Goal: Transaction & Acquisition: Book appointment/travel/reservation

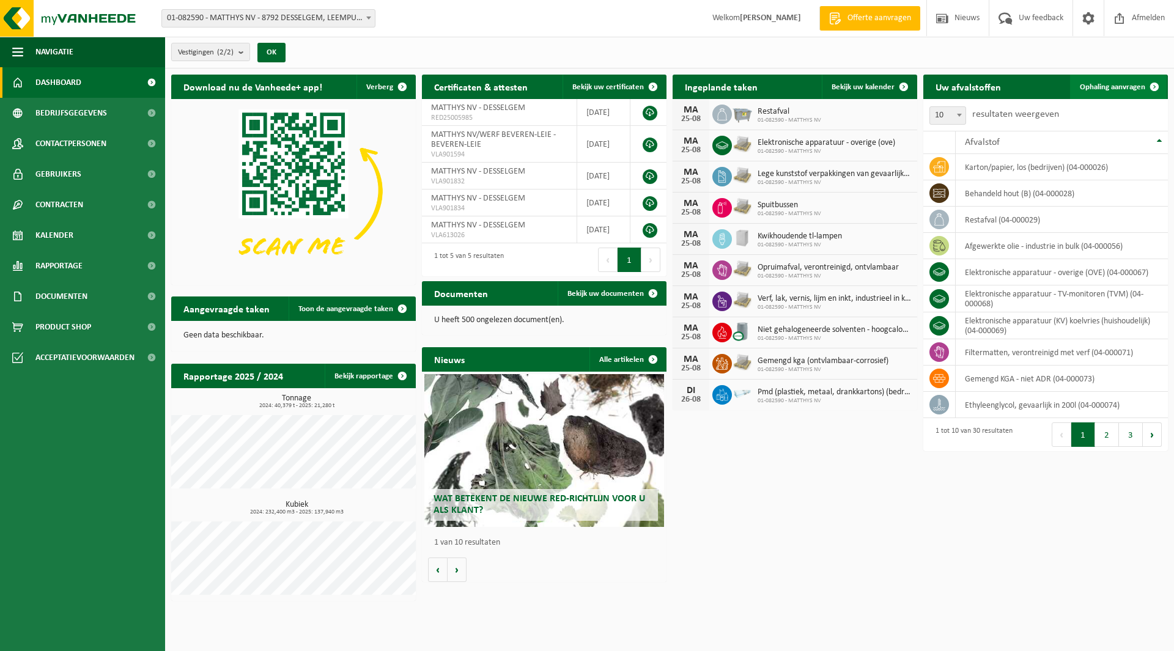
click at [1109, 83] on span "Ophaling aanvragen" at bounding box center [1112, 87] width 65 height 8
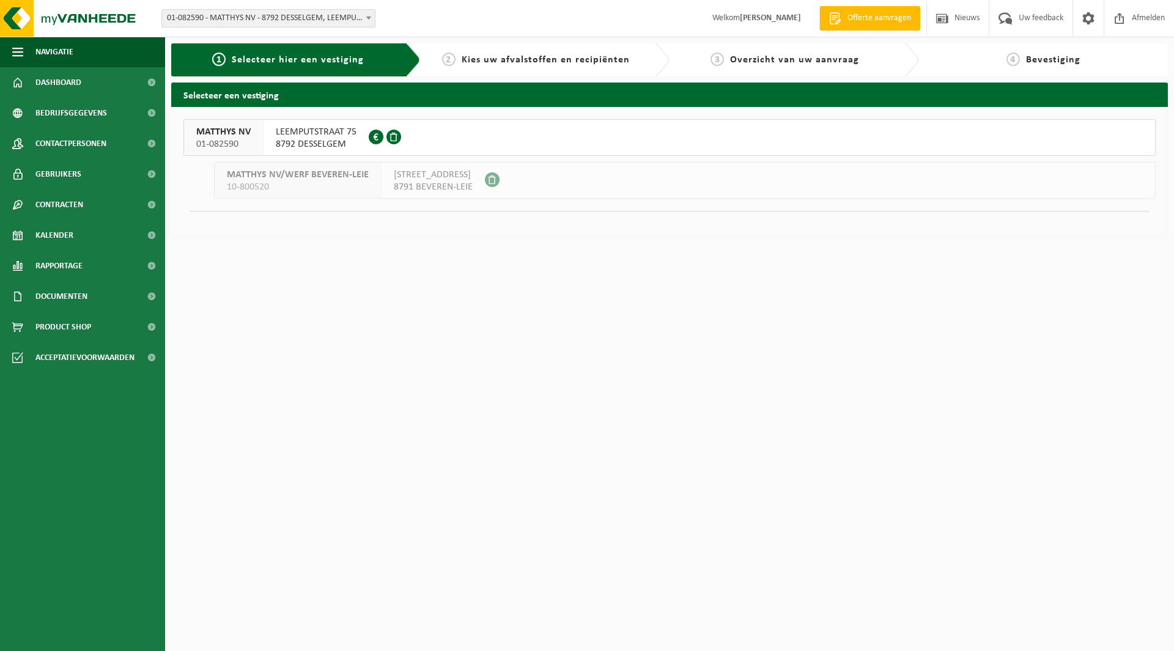
click at [321, 138] on span "LEEMPUTSTRAAT 75" at bounding box center [316, 132] width 81 height 12
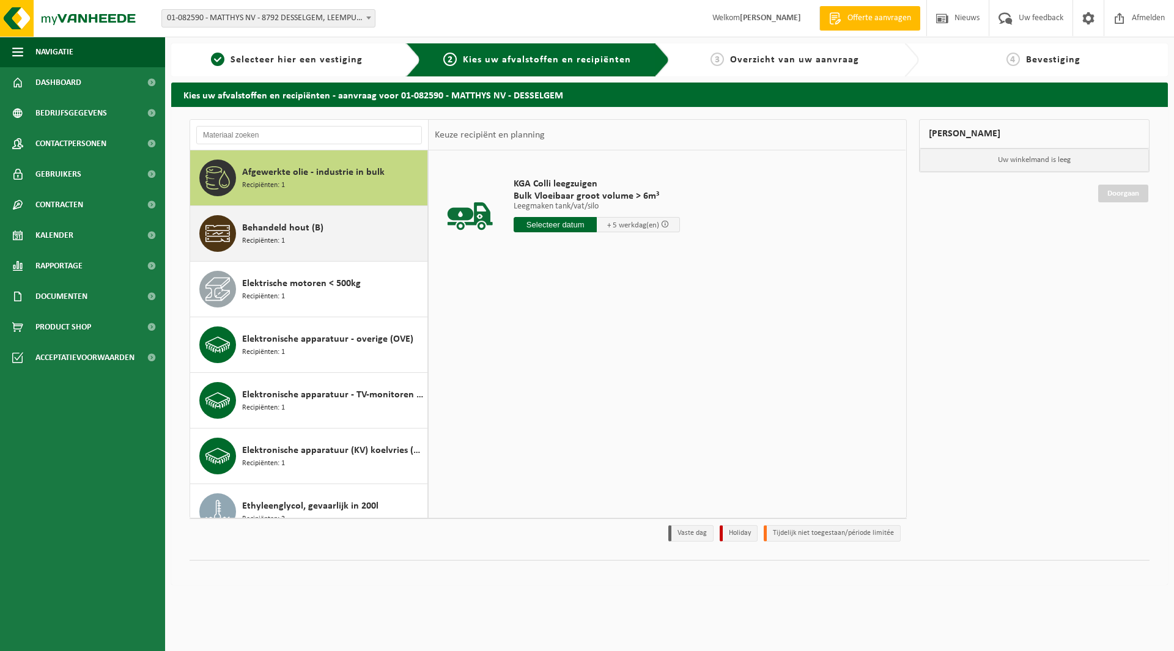
click at [338, 230] on div "Behandeld hout (B) Recipiënten: 1" at bounding box center [333, 233] width 182 height 37
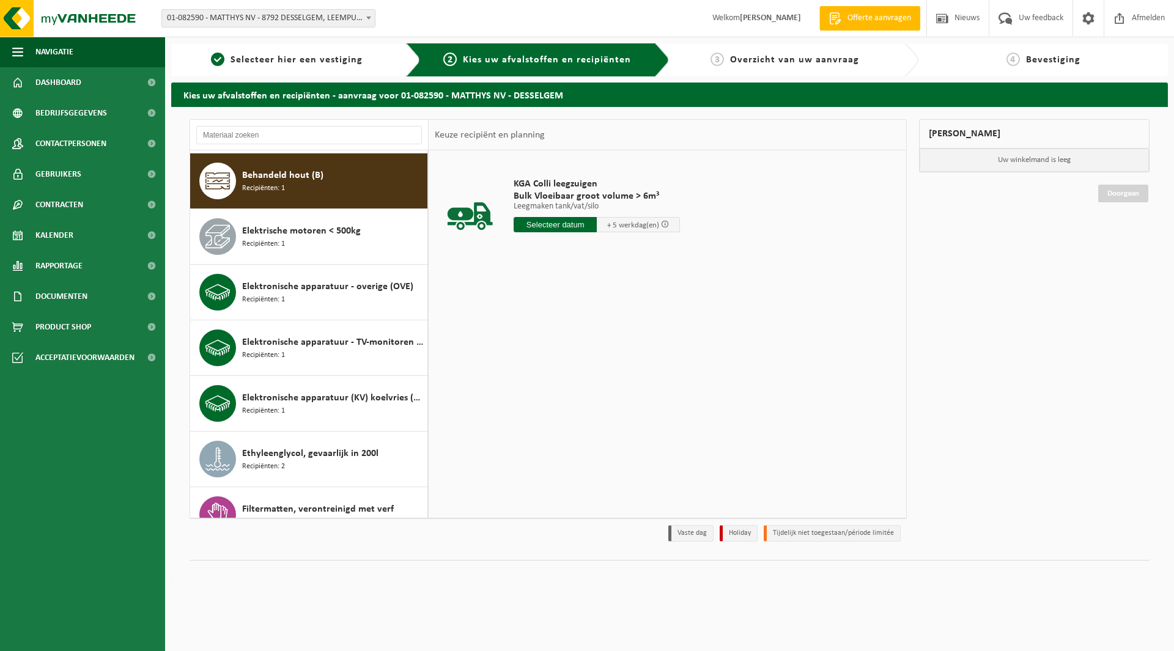
scroll to position [56, 0]
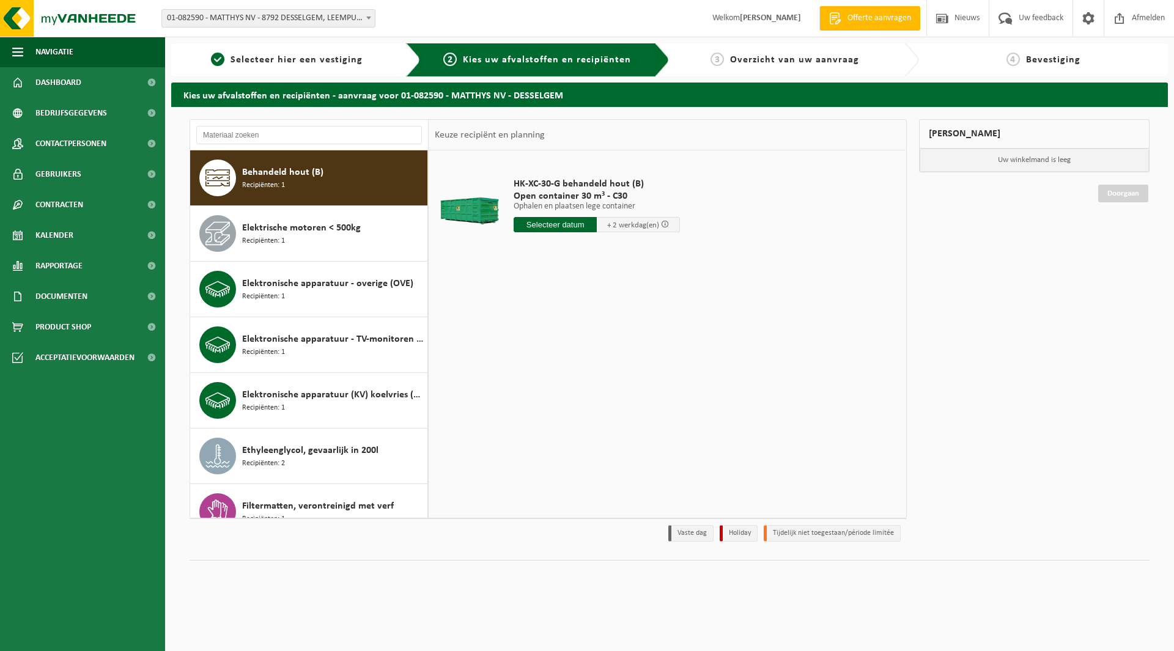
click at [568, 229] on input "text" at bounding box center [555, 224] width 83 height 15
click at [548, 229] on input "text" at bounding box center [555, 224] width 83 height 15
click at [585, 221] on input "text" at bounding box center [555, 224] width 83 height 15
click at [496, 298] on div "HK-XC-30-G behandeld hout (B) Open container 30 m³ - C30 Ophalen en plaatsen le…" at bounding box center [667, 333] width 477 height 367
click at [528, 225] on input "text" at bounding box center [555, 224] width 83 height 15
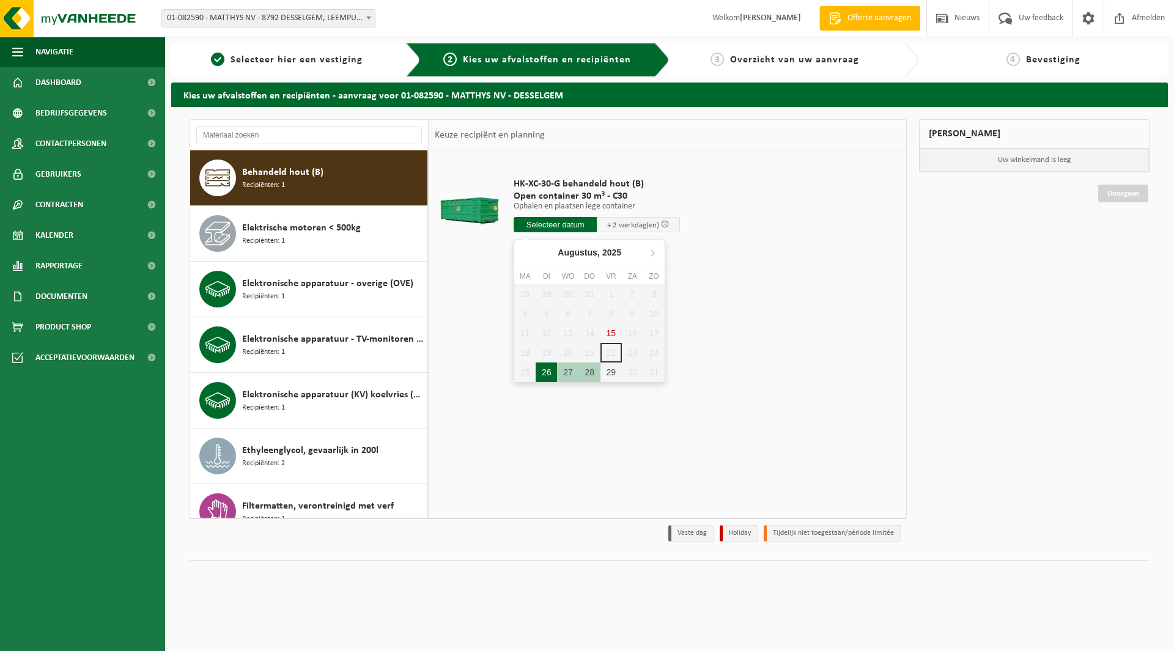
click at [547, 373] on div "26" at bounding box center [546, 373] width 21 height 20
type input "Van 2025-08-26"
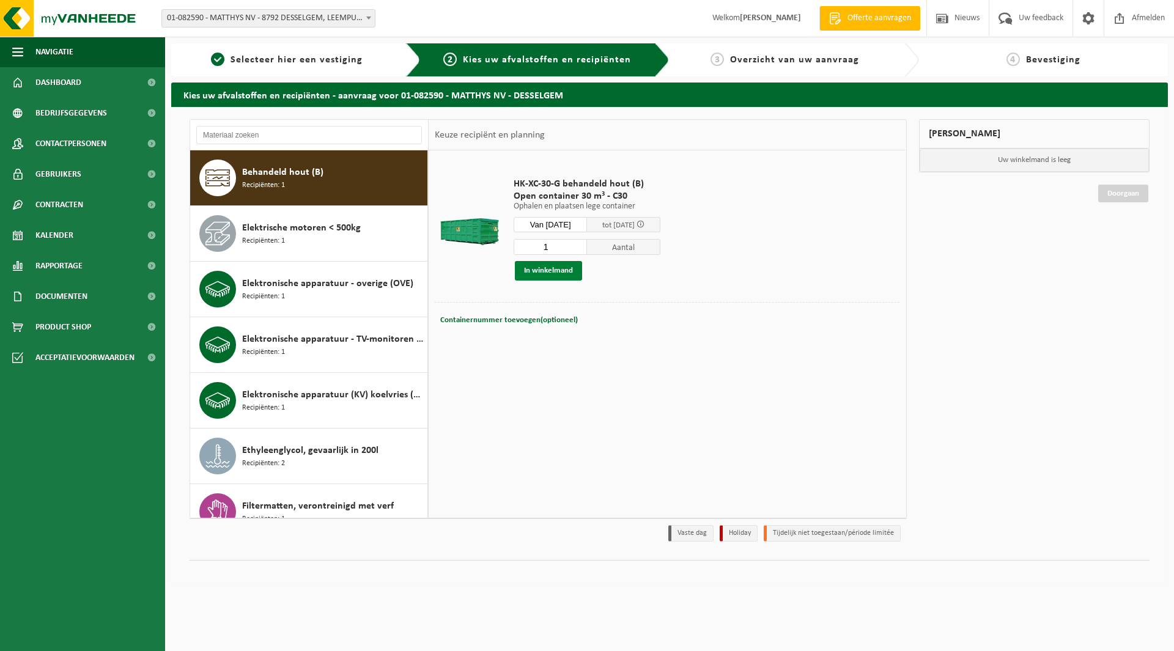
click at [540, 268] on button "In winkelmand" at bounding box center [548, 271] width 67 height 20
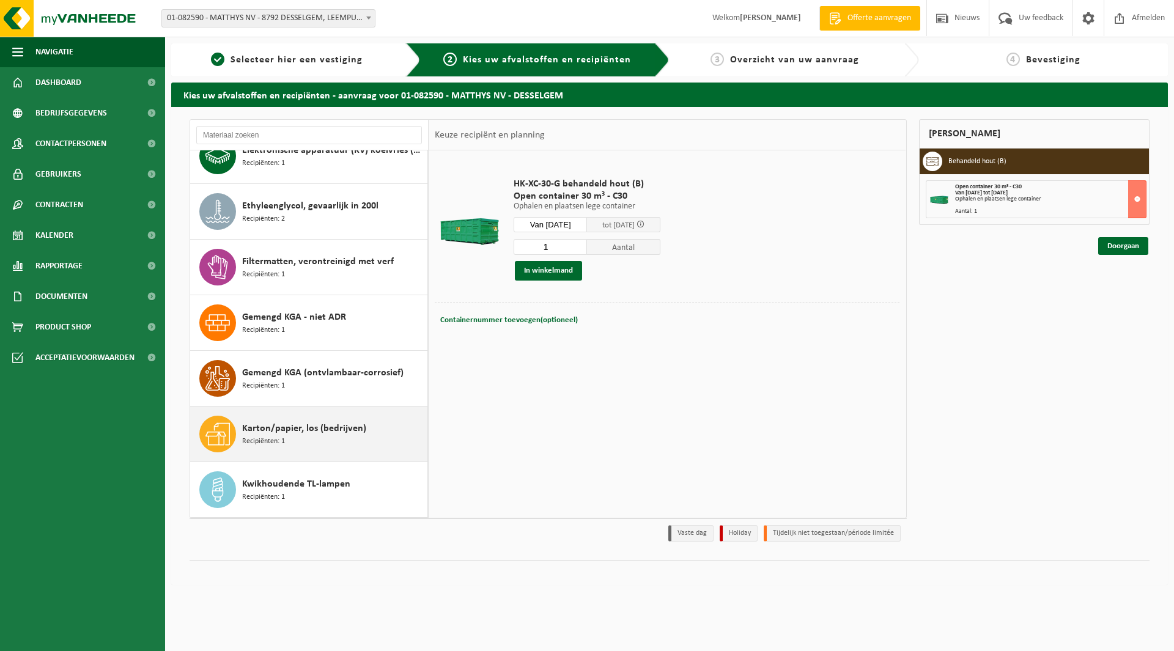
scroll to position [422, 0]
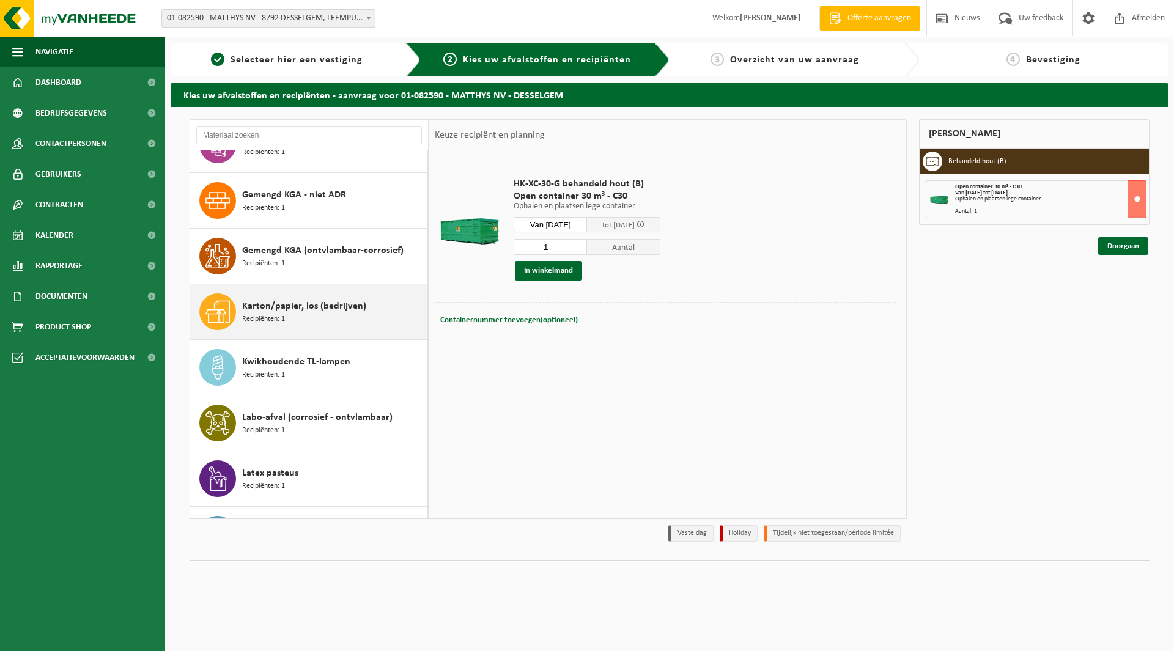
click at [312, 311] on span "Karton/papier, los (bedrijven)" at bounding box center [304, 306] width 124 height 15
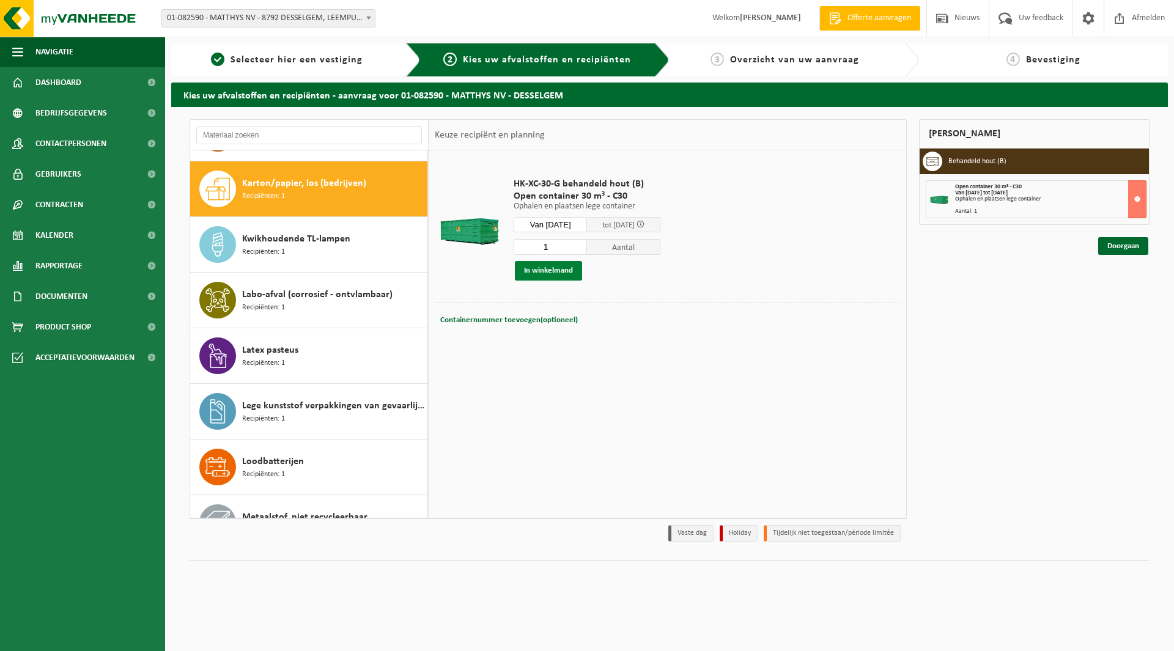
scroll to position [556, 0]
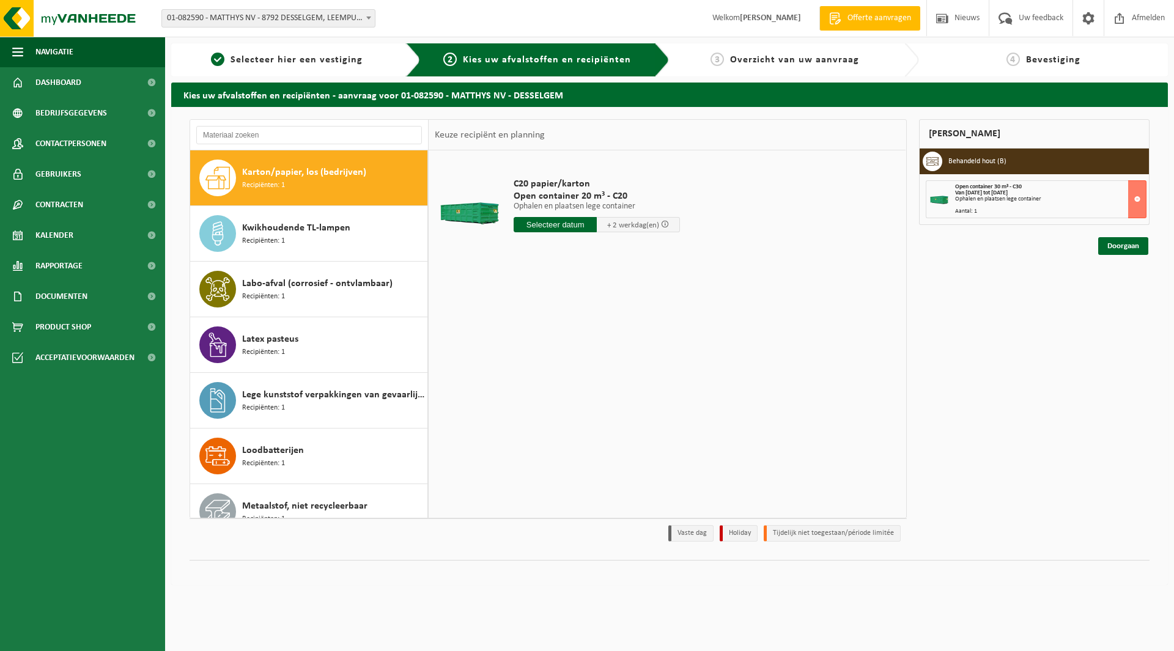
click at [539, 229] on input "text" at bounding box center [555, 224] width 83 height 15
click at [547, 378] on div "26" at bounding box center [546, 373] width 21 height 20
type input "Van 2025-08-26"
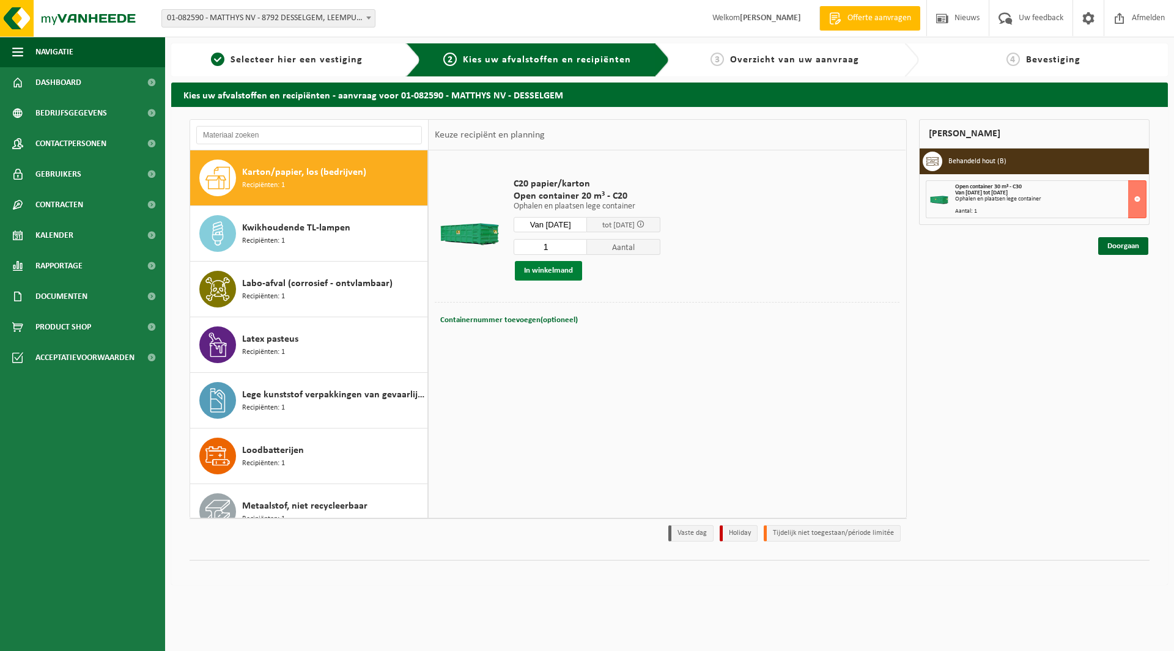
click at [565, 270] on button "In winkelmand" at bounding box center [548, 271] width 67 height 20
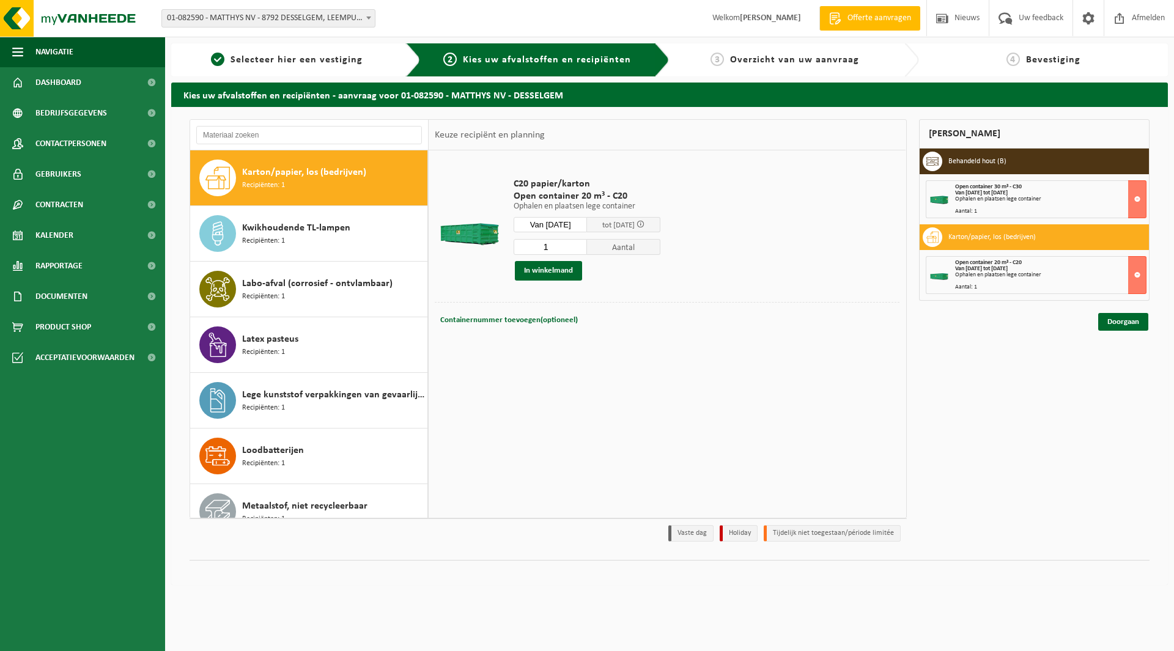
click at [1085, 403] on div "Mijn winkelmand Behandeld hout (B) Open container 30 m³ - C30 Van 2025-08-26 to…" at bounding box center [1034, 333] width 243 height 429
click at [1124, 319] on link "Doorgaan" at bounding box center [1123, 322] width 50 height 18
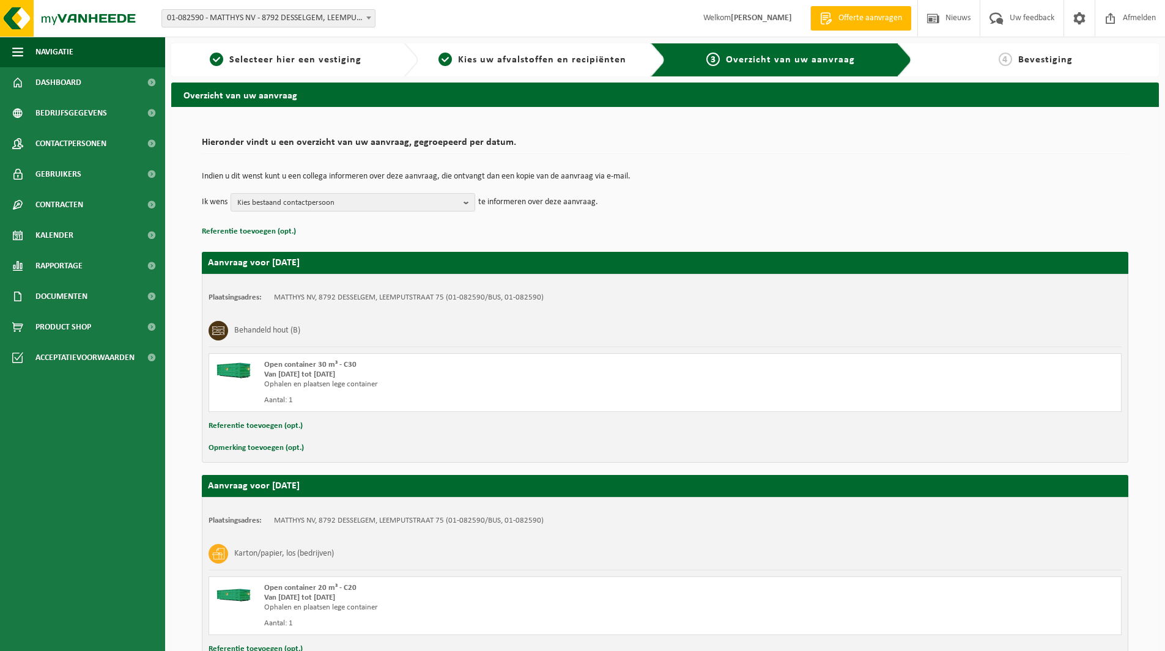
scroll to position [97, 0]
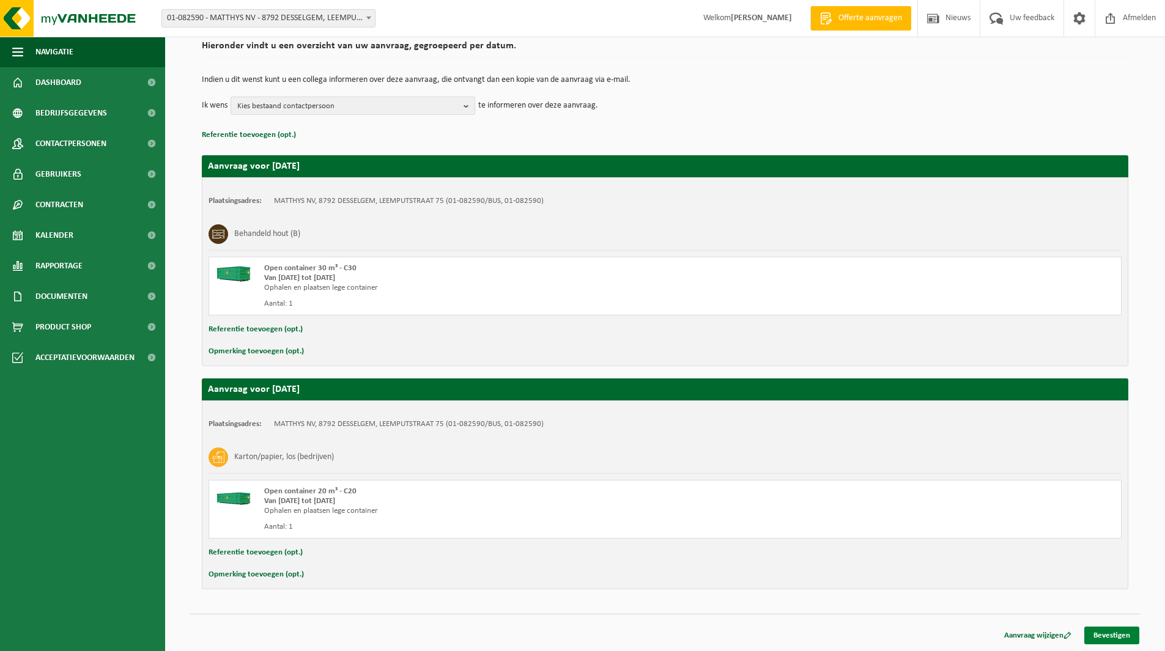
click at [1121, 640] on link "Bevestigen" at bounding box center [1111, 636] width 55 height 18
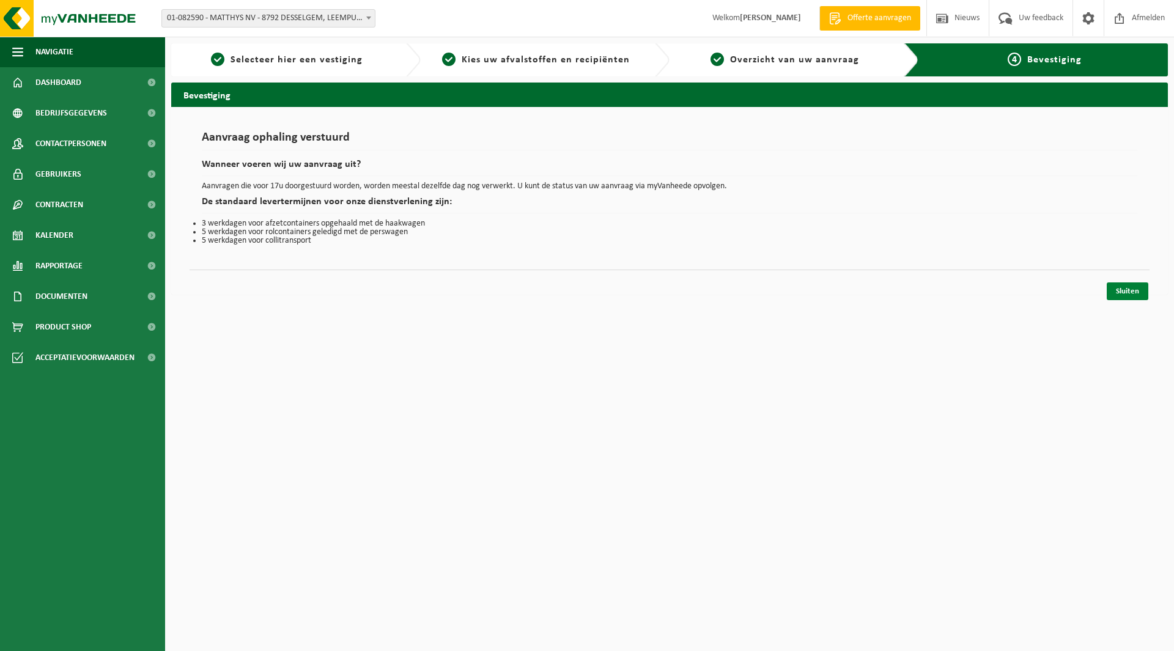
click at [1139, 298] on link "Sluiten" at bounding box center [1128, 291] width 42 height 18
